Goal: Communication & Community: Ask a question

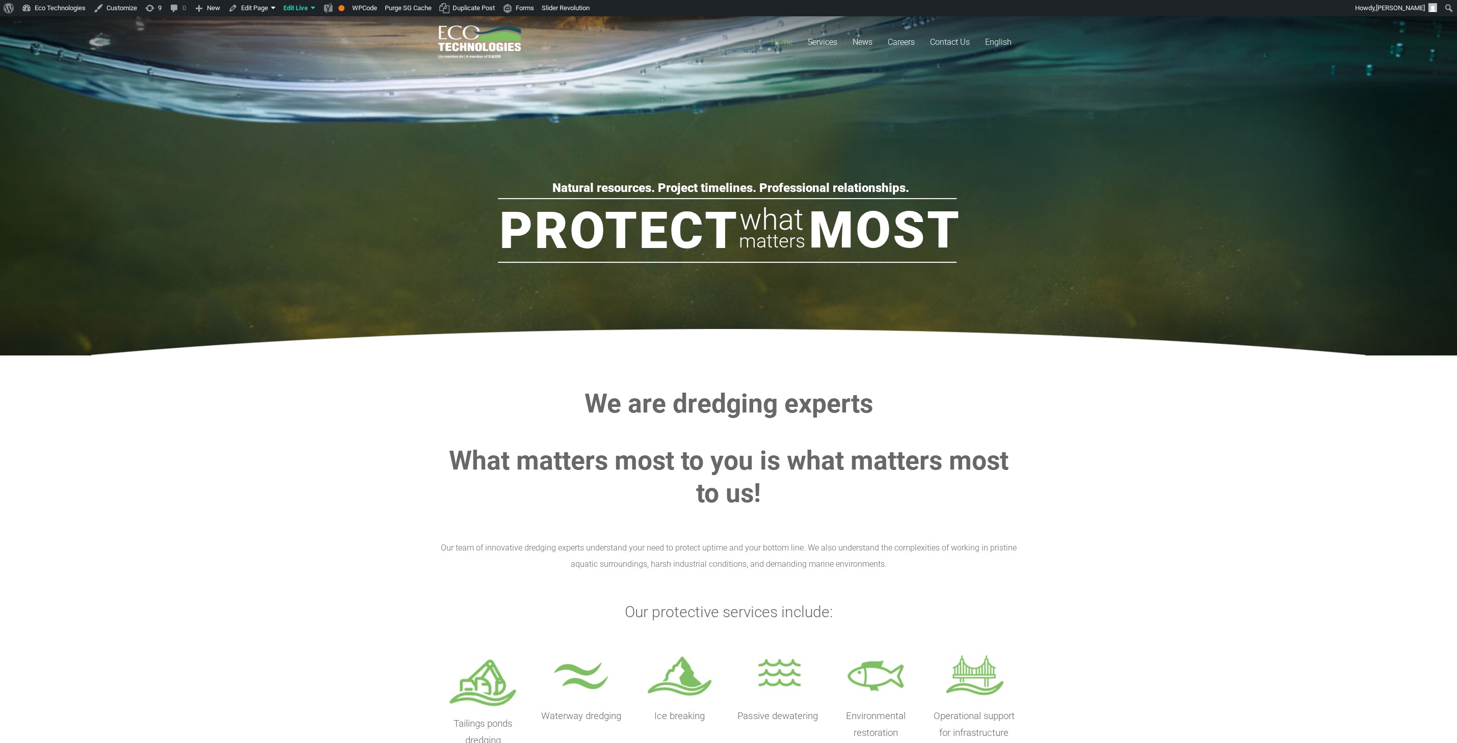
click at [243, 393] on section "We are dredging experts What matters most to you is what matters most to us! Ou…" at bounding box center [728, 573] width 1457 height 436
click at [1006, 41] on span "English" at bounding box center [998, 42] width 26 height 10
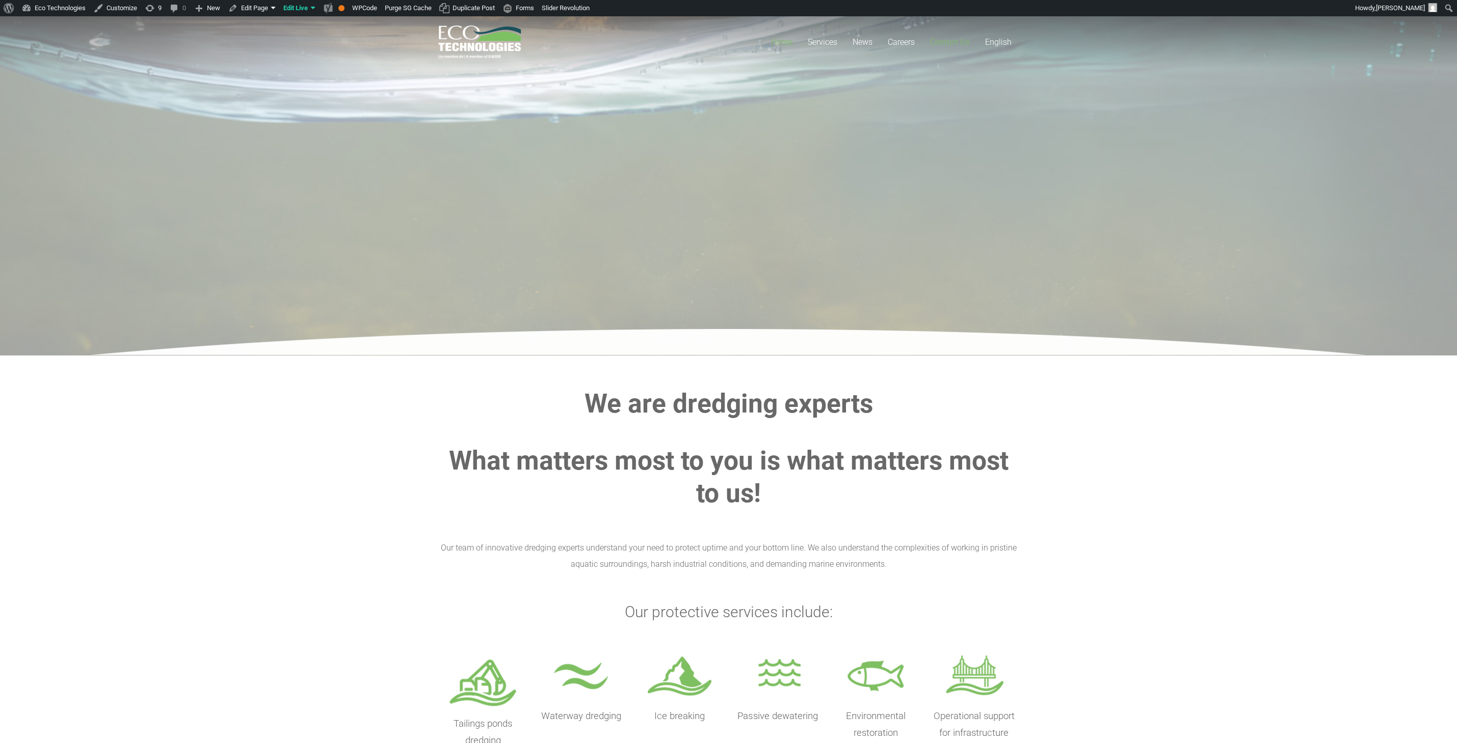
click at [955, 42] on span "Contact Us" at bounding box center [950, 42] width 40 height 10
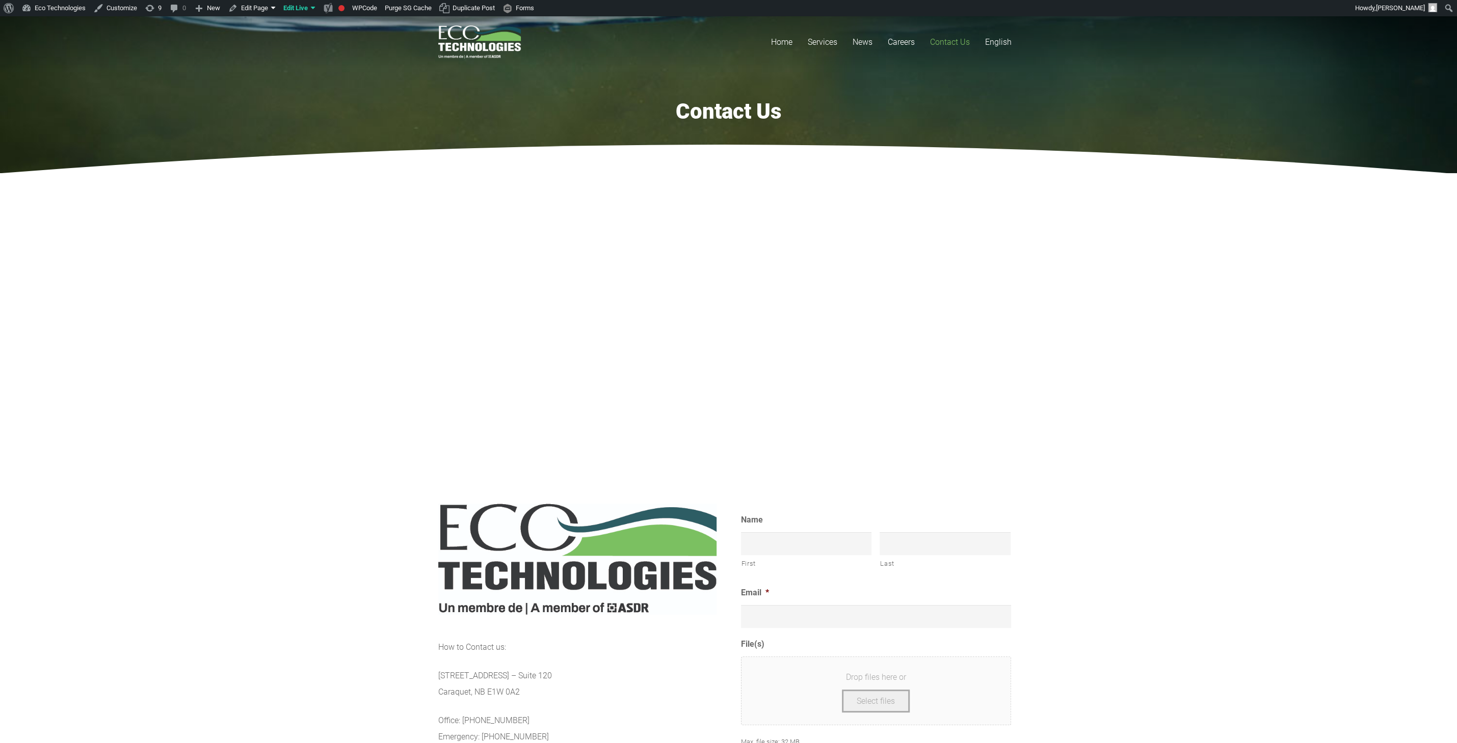
drag, startPoint x: 902, startPoint y: 126, endPoint x: 876, endPoint y: 200, distance: 78.1
click at [895, 146] on section "Contact Us" at bounding box center [728, 85] width 1457 height 175
click at [775, 542] on input "First" at bounding box center [806, 543] width 131 height 23
type input "Martin"
type input "[PERSON_NAME]"
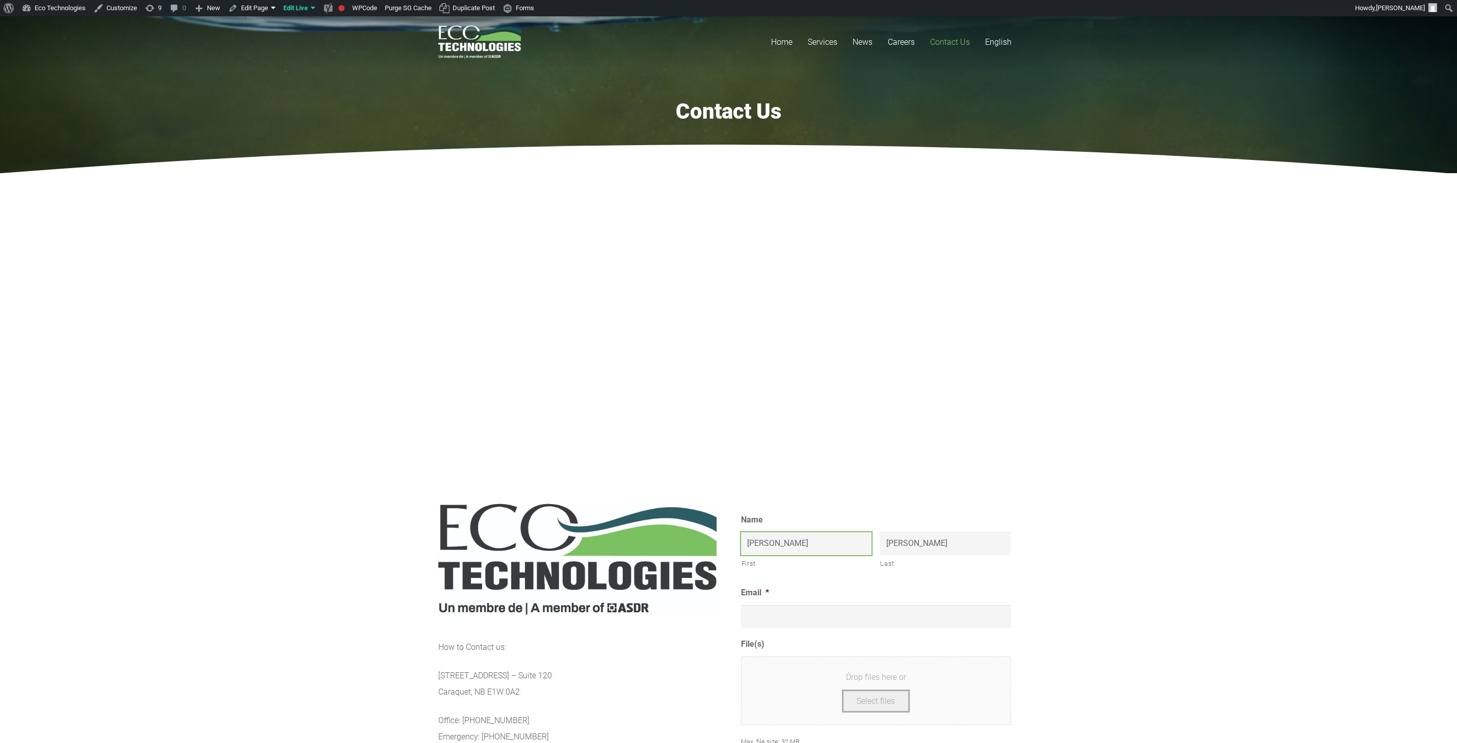
drag, startPoint x: 786, startPoint y: 554, endPoint x: 567, endPoint y: 544, distance: 219.3
click at [741, 544] on input "Martin" at bounding box center [806, 543] width 131 height 23
type input "ASDR"
click at [825, 620] on input "Email *" at bounding box center [876, 616] width 270 height 23
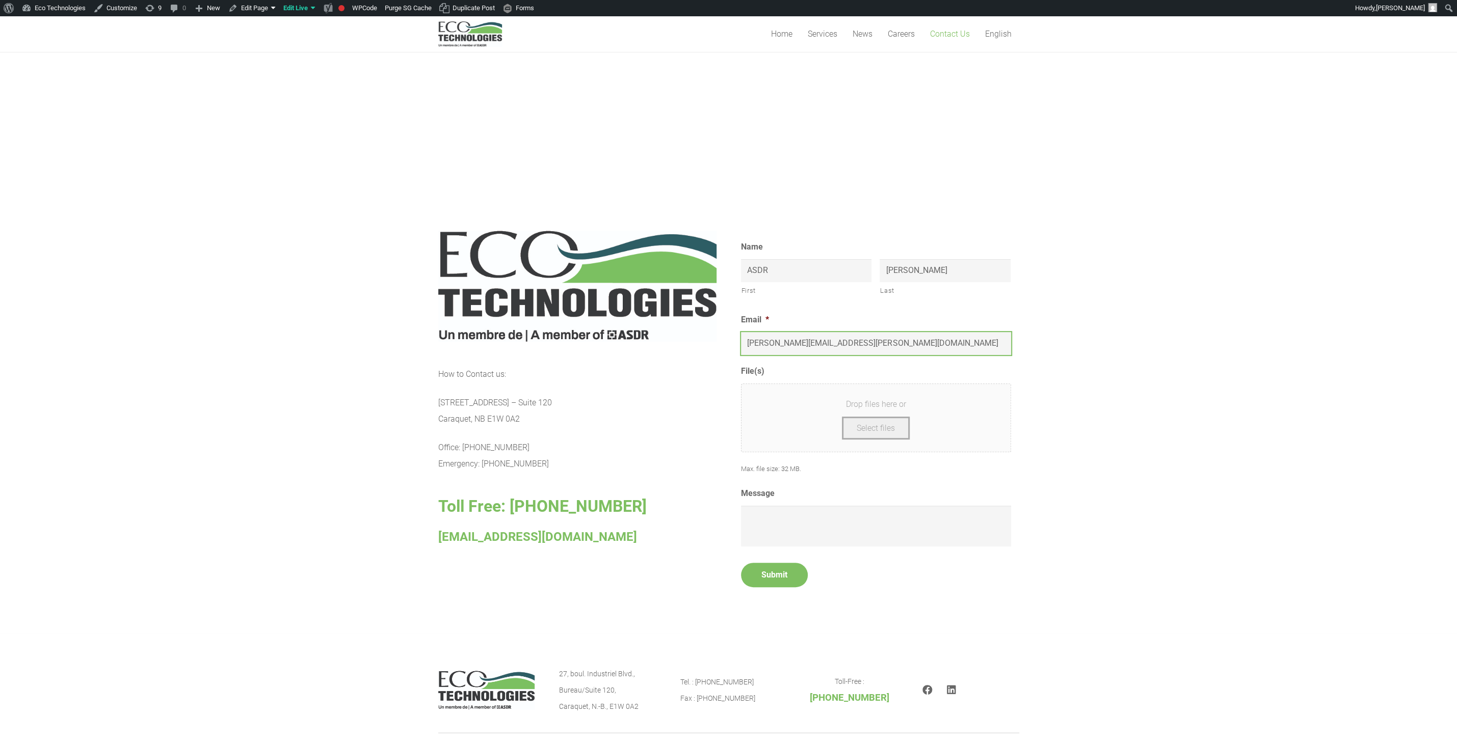
type input "martin.morissette@asdr.ca"
click at [800, 511] on textarea "Message" at bounding box center [876, 526] width 270 height 41
click at [805, 517] on textarea "TEST" at bounding box center [876, 526] width 270 height 41
type textarea "TEST"
click at [772, 570] on input "Submit" at bounding box center [774, 575] width 67 height 24
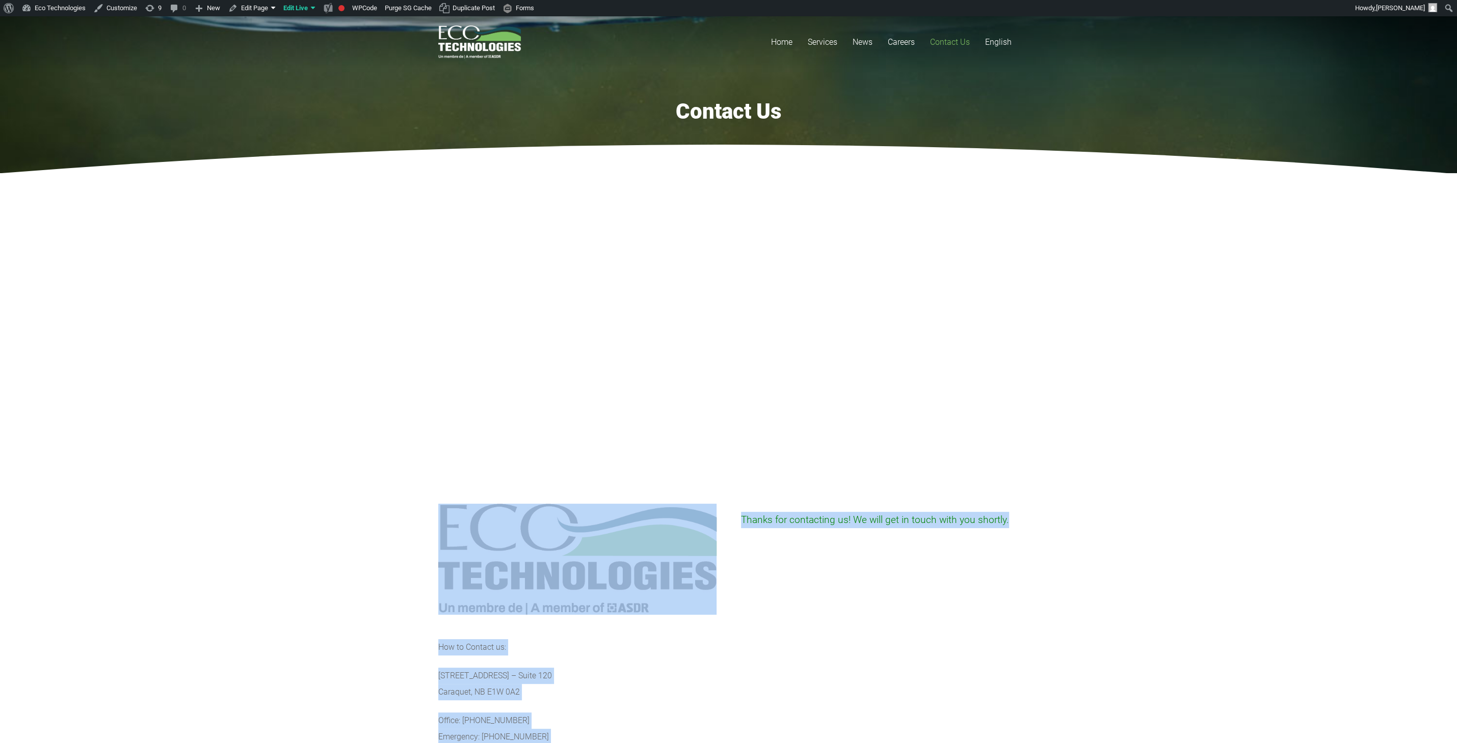
drag, startPoint x: 1045, startPoint y: 508, endPoint x: 673, endPoint y: 518, distance: 373.1
click at [673, 518] on section "How to Contact us: 27, Industriel Blvd. – Suite 120 Caraquet, NB E1W 0A2 Office…" at bounding box center [728, 661] width 1457 height 381
click at [667, 520] on img at bounding box center [577, 559] width 278 height 111
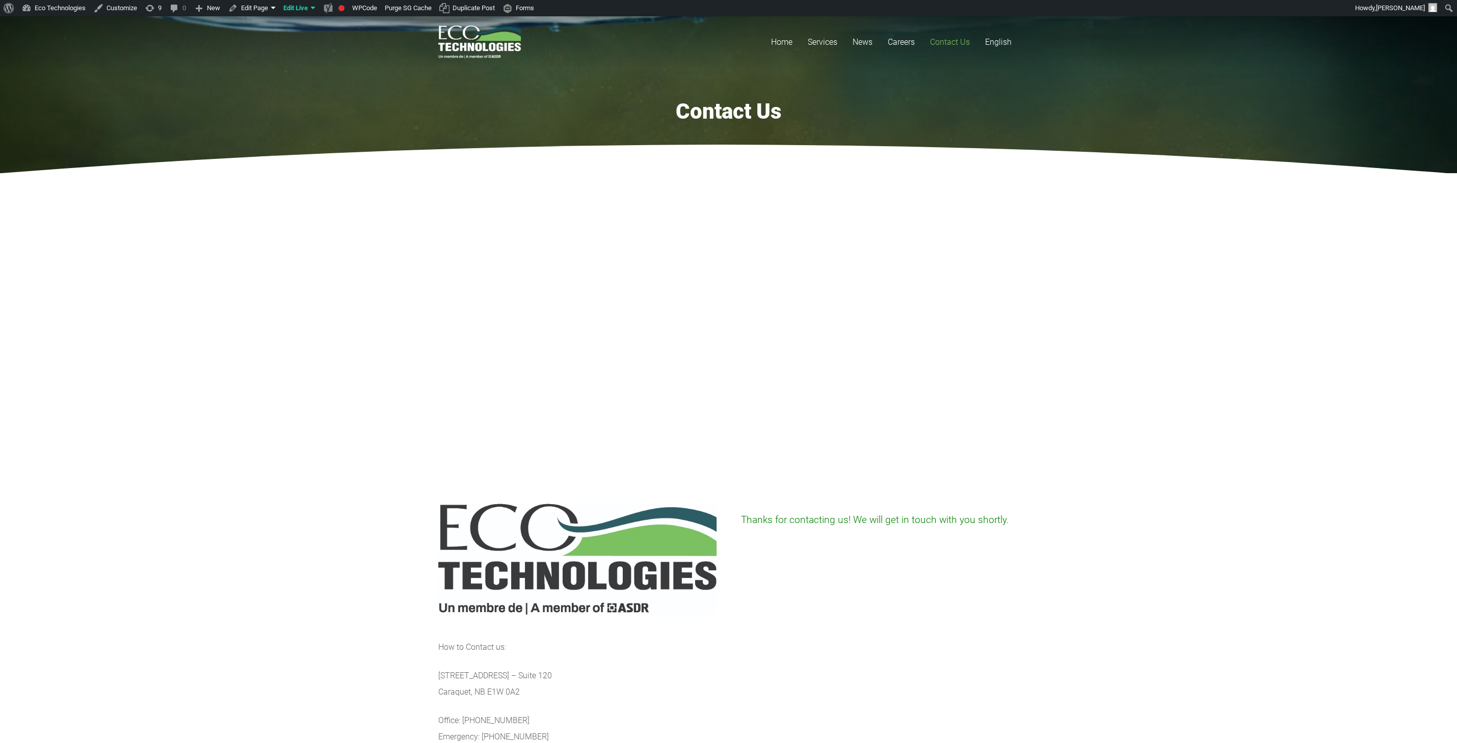
click at [344, 540] on section "How to Contact us: 27, Industriel Blvd. – Suite 120 Caraquet, NB E1W 0A2 Office…" at bounding box center [728, 661] width 1457 height 381
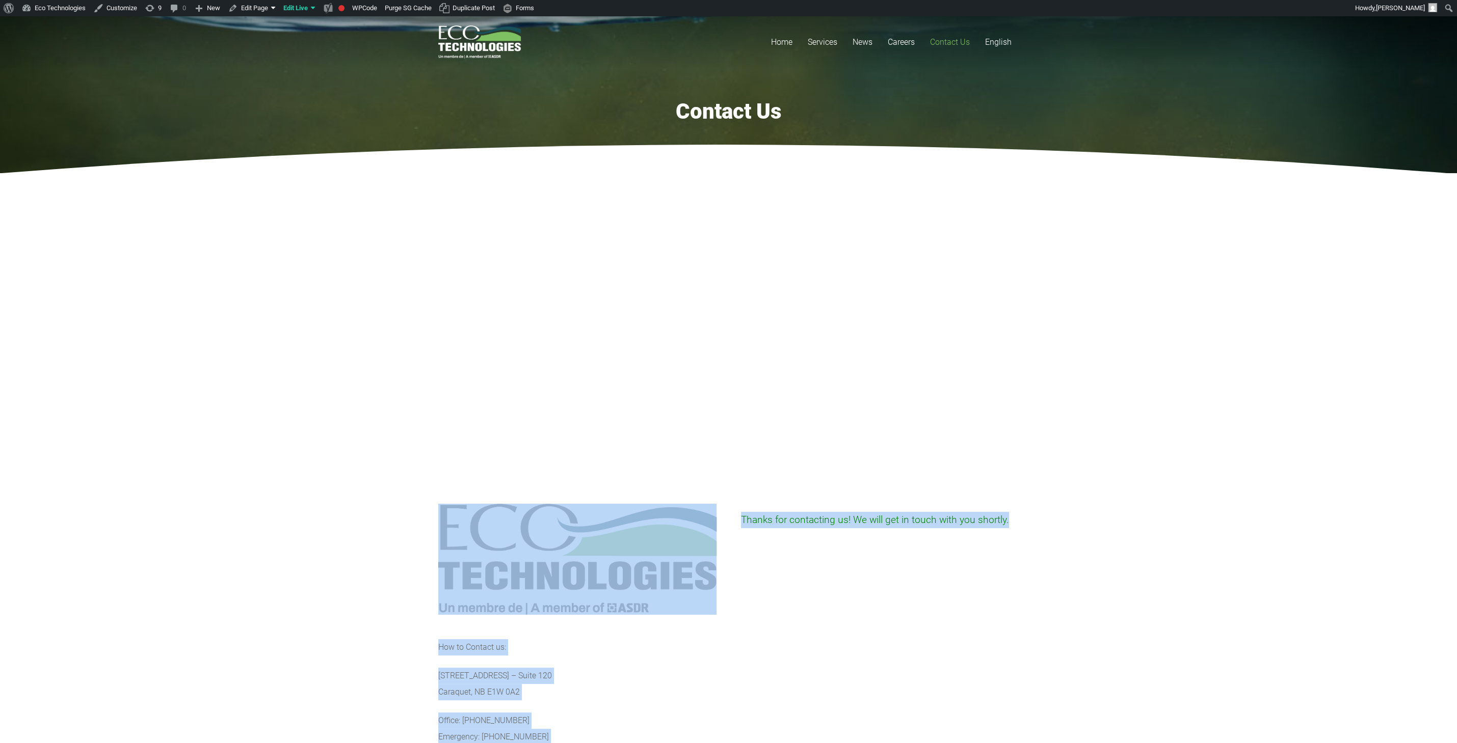
drag, startPoint x: 275, startPoint y: 531, endPoint x: 1161, endPoint y: 544, distance: 886.6
click at [1161, 544] on section "How to Contact us: 27, Industriel Blvd. – Suite 120 Caraquet, NB E1W 0A2 Office…" at bounding box center [728, 661] width 1457 height 381
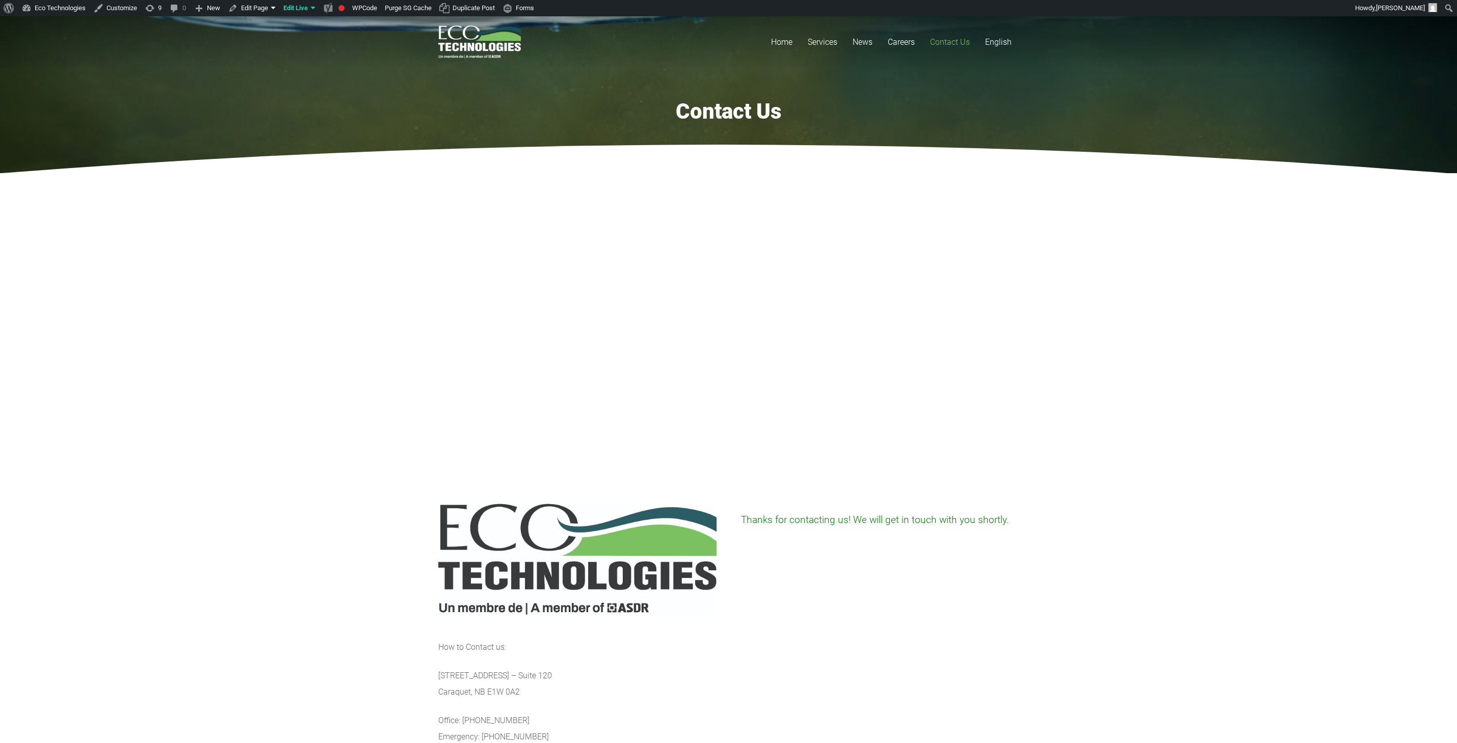
click at [1182, 548] on section "How to Contact us: 27, Industriel Blvd. – Suite 120 Caraquet, NB E1W 0A2 Office…" at bounding box center [728, 661] width 1457 height 381
drag, startPoint x: 1154, startPoint y: 582, endPoint x: 892, endPoint y: 572, distance: 262.1
click at [1092, 583] on section "How to Contact us: 27, Industriel Blvd. – Suite 120 Caraquet, NB E1W 0A2 Office…" at bounding box center [728, 661] width 1457 height 381
click at [264, 545] on section "How to Contact us: 27, Industriel Blvd. – Suite 120 Caraquet, NB E1W 0A2 Office…" at bounding box center [728, 661] width 1457 height 381
click at [328, 383] on section at bounding box center [728, 322] width 1457 height 298
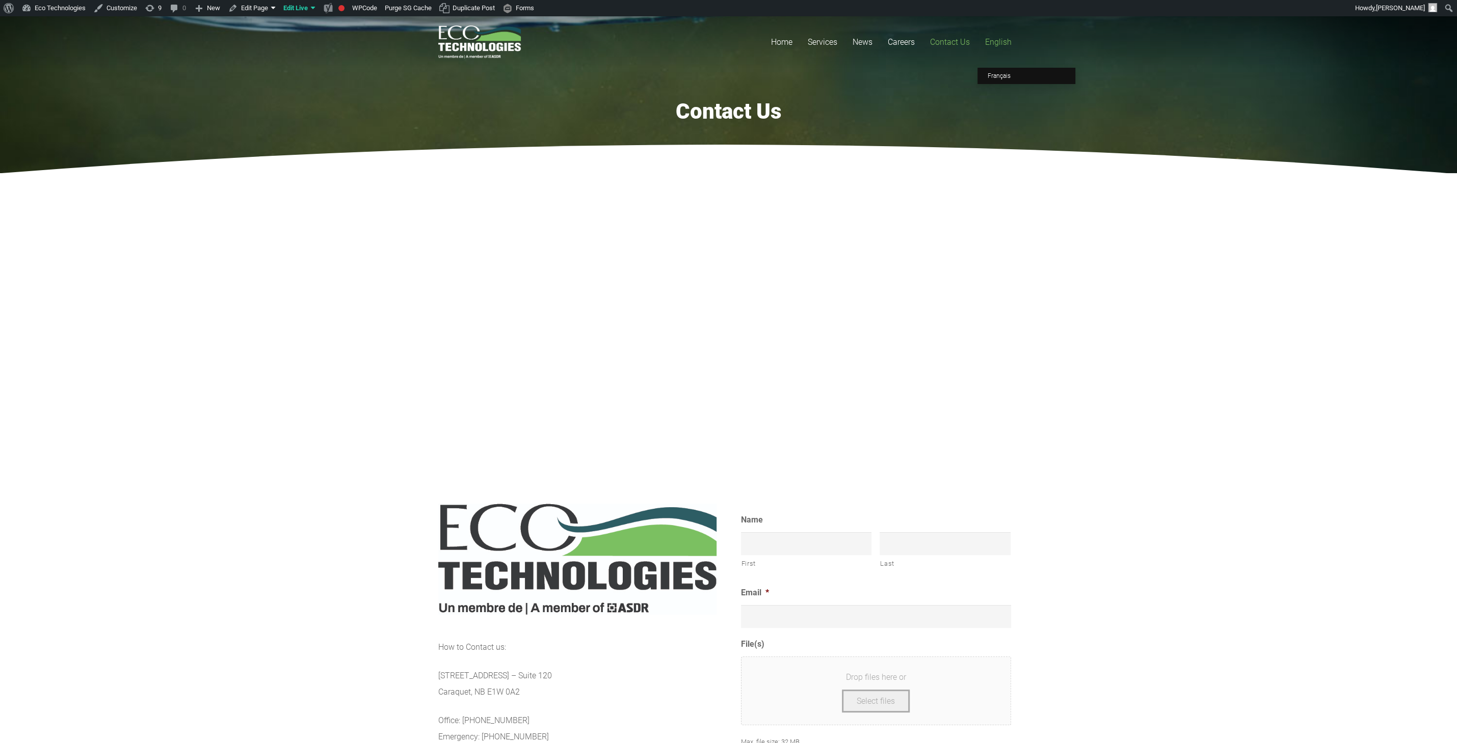
click at [1003, 38] on span "English" at bounding box center [998, 42] width 26 height 10
click at [772, 39] on span "Home" at bounding box center [781, 42] width 21 height 10
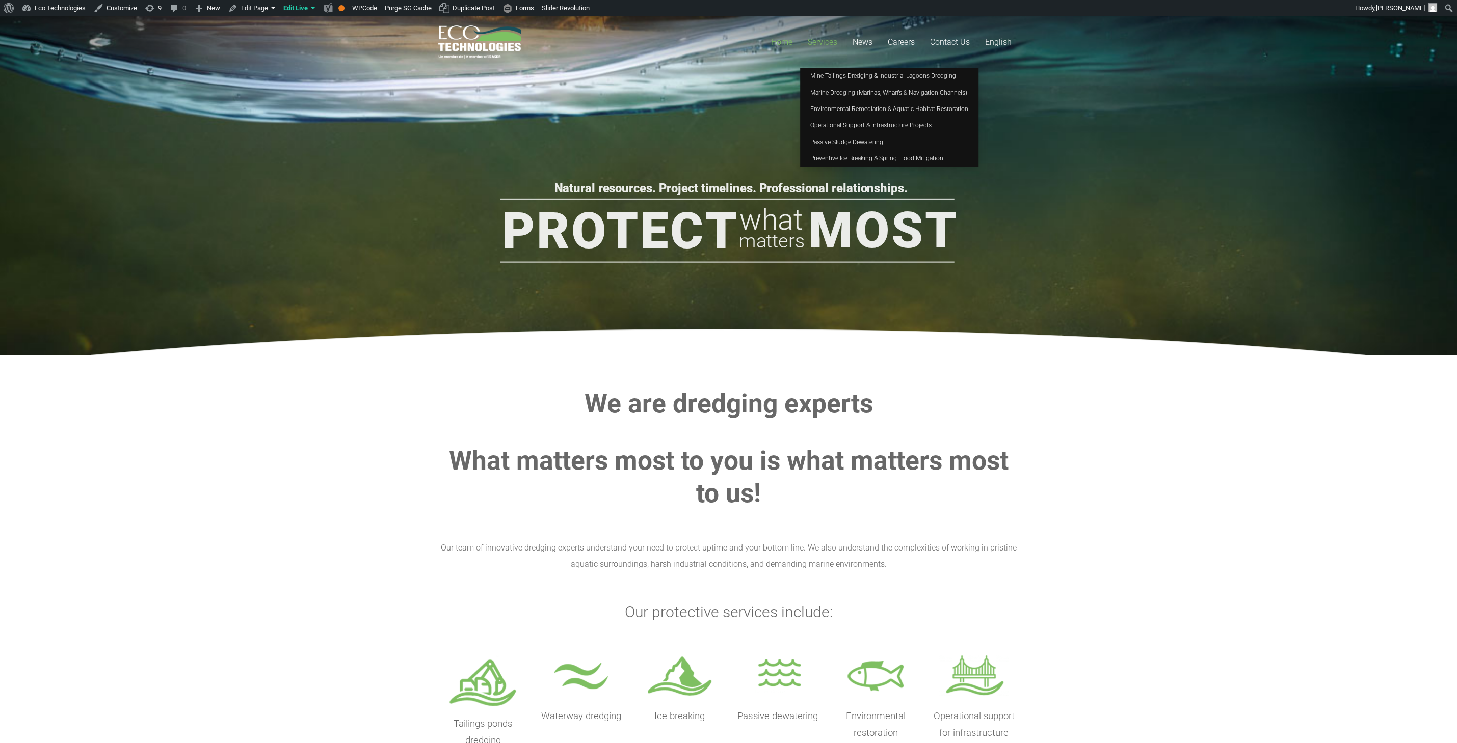
click at [827, 44] on span "Services" at bounding box center [823, 42] width 30 height 10
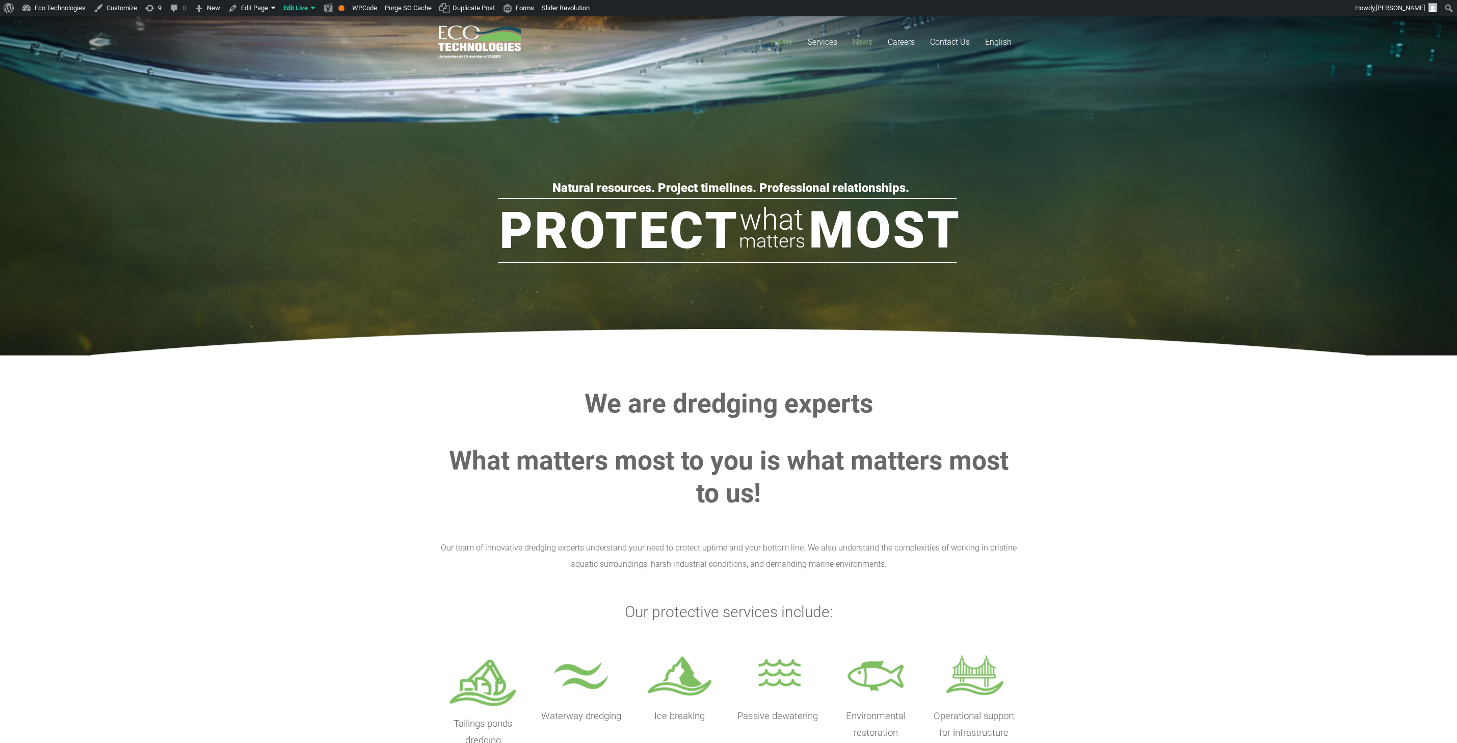
click at [849, 40] on link "News" at bounding box center [862, 41] width 35 height 51
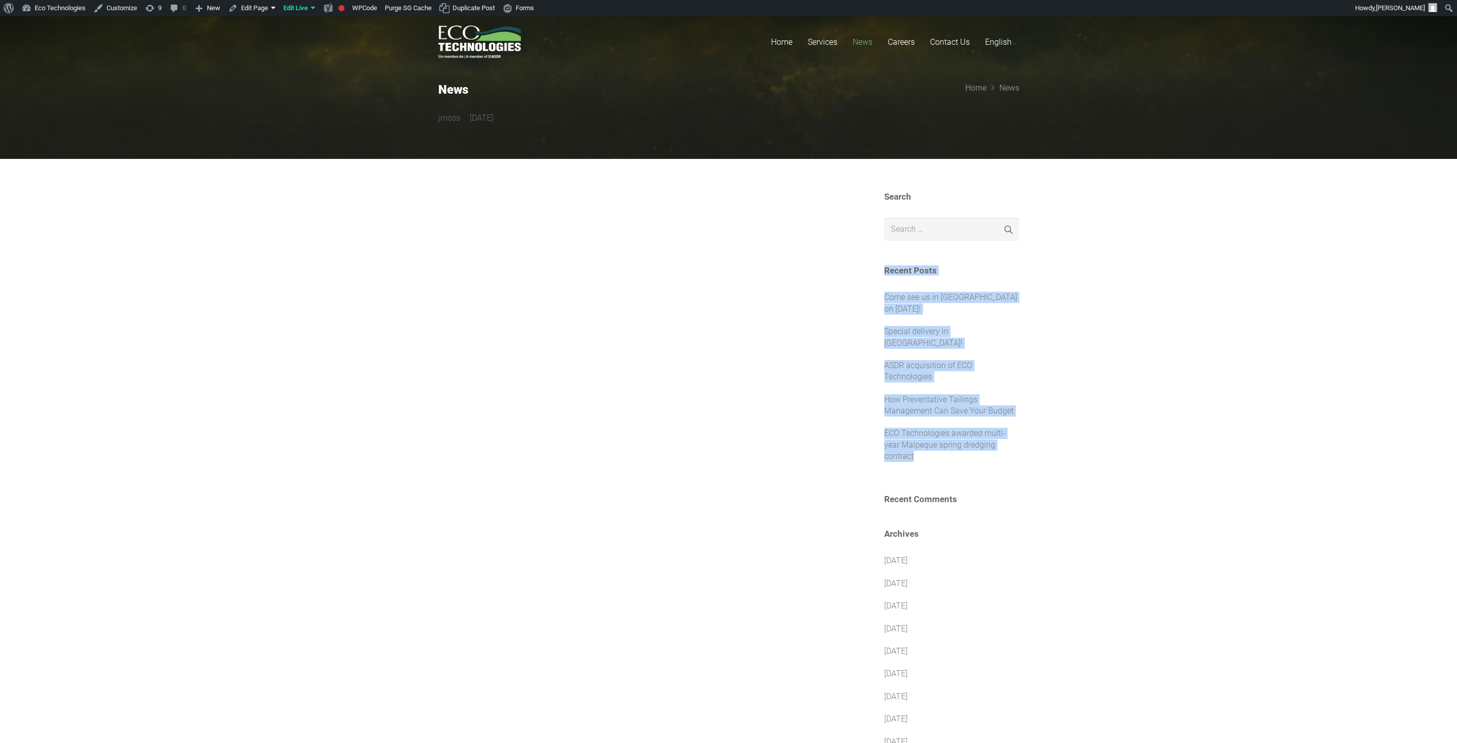
drag, startPoint x: 402, startPoint y: 92, endPoint x: 1326, endPoint y: 509, distance: 1013.4
click at [1316, 483] on main "News jmoss 4 years ago Home News Search Search for: Search Recent Posts Come se…" at bounding box center [728, 620] width 1457 height 1245
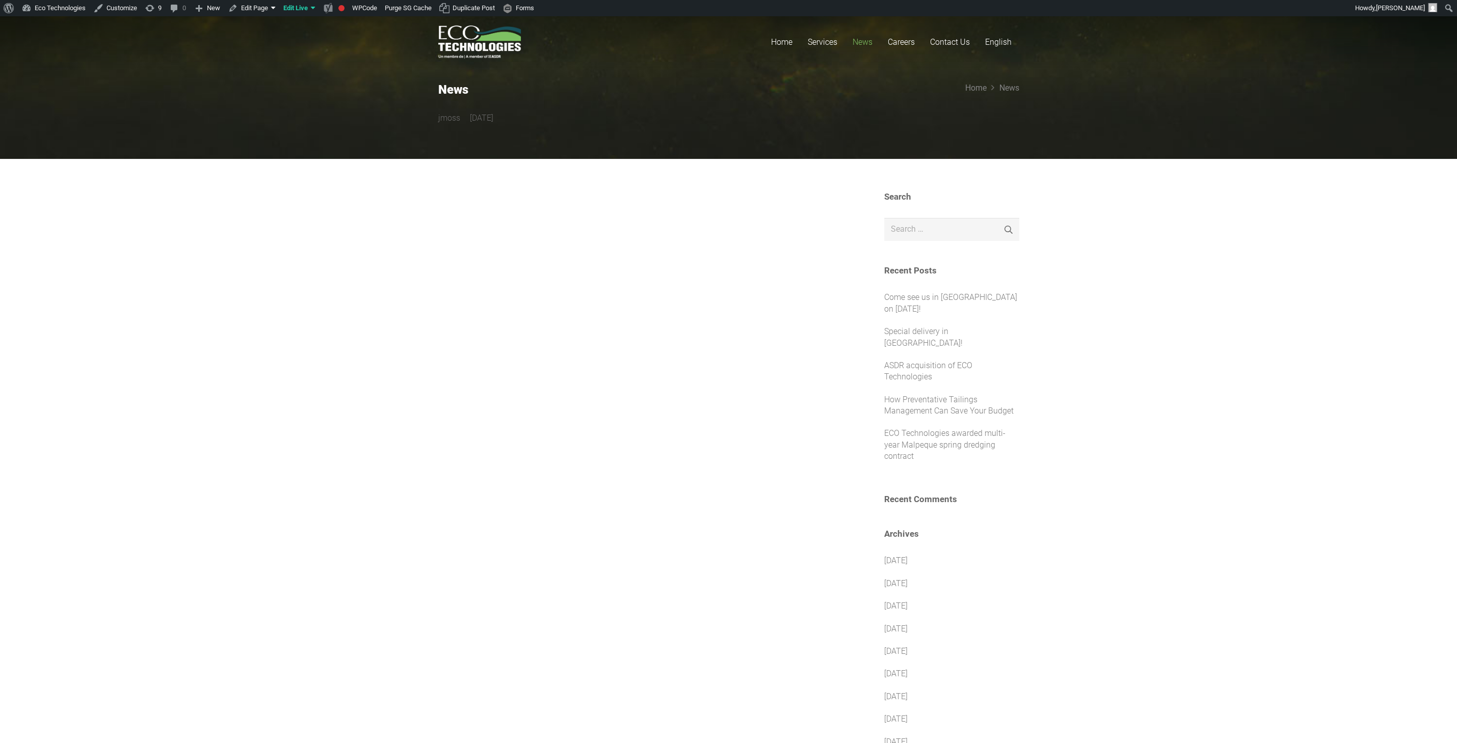
click at [1306, 506] on section "Search Search for: Search Recent Posts Come see us in Shawinigan on September 1…" at bounding box center [728, 701] width 1457 height 1085
